Goal: Transaction & Acquisition: Purchase product/service

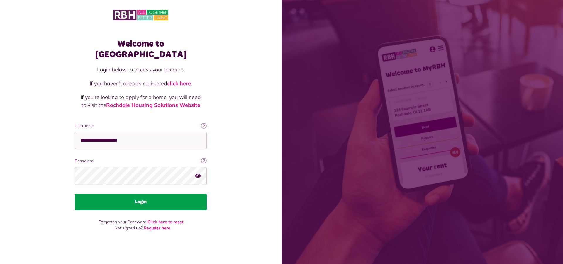
click at [146, 195] on button "Login" at bounding box center [141, 202] width 132 height 16
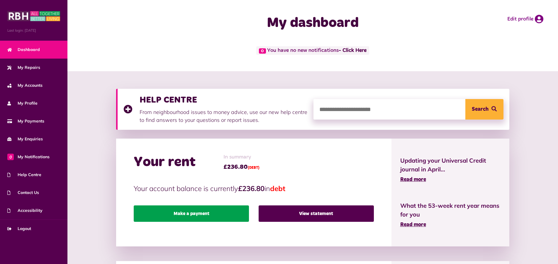
click at [207, 214] on link "Make a payment" at bounding box center [191, 214] width 115 height 16
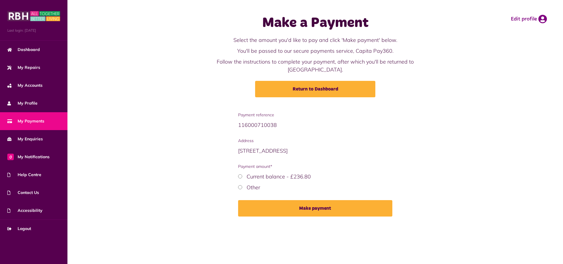
click at [265, 173] on label "Current balance - £236.80" at bounding box center [279, 176] width 64 height 7
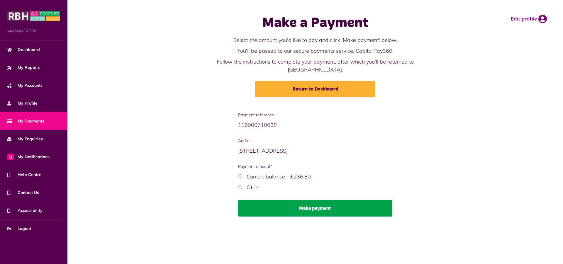
click at [307, 203] on button "Make payment" at bounding box center [315, 208] width 155 height 16
